Goal: Transaction & Acquisition: Download file/media

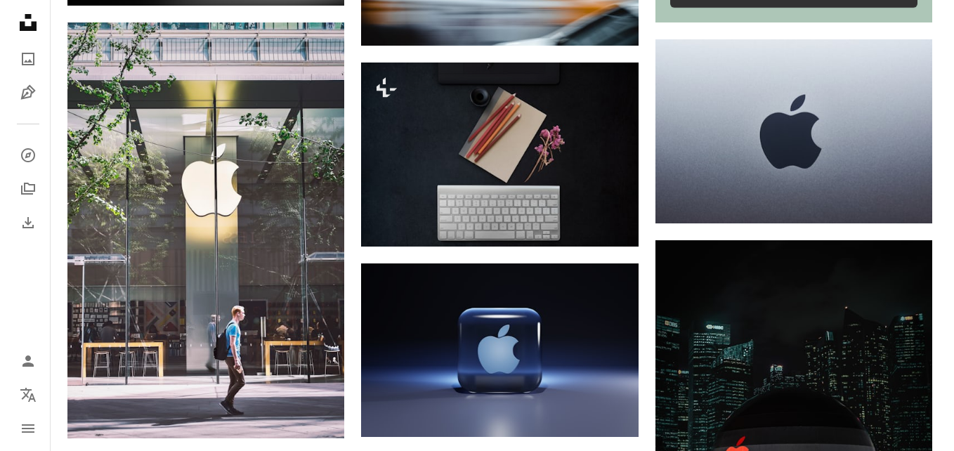
scroll to position [702, 0]
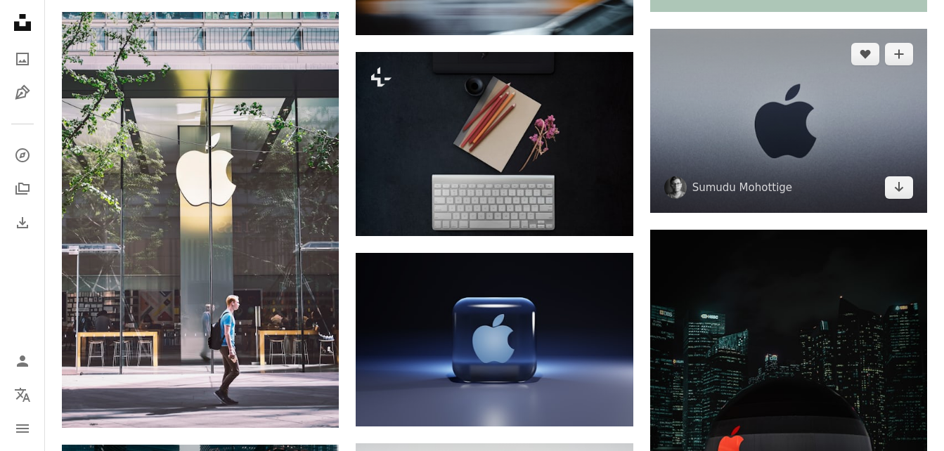
click at [820, 194] on img at bounding box center [788, 121] width 277 height 184
click at [885, 101] on img at bounding box center [788, 121] width 277 height 184
